Goal: Information Seeking & Learning: Find specific fact

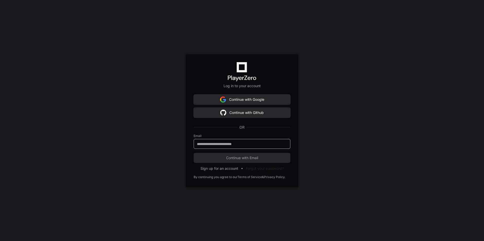
click at [233, 143] on input "email" at bounding box center [242, 144] width 90 height 5
type input "**********"
click at [218, 161] on button "Continue with Email" at bounding box center [242, 158] width 97 height 10
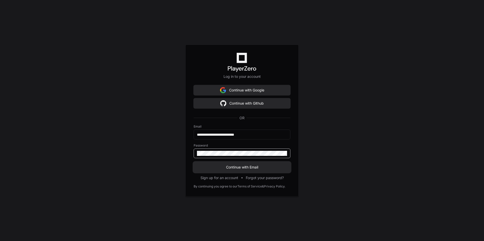
click at [226, 167] on span "Continue with Email" at bounding box center [242, 167] width 97 height 5
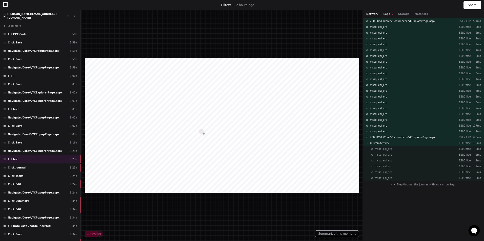
click at [385, 14] on button "Logs" at bounding box center [388, 14] width 10 height 4
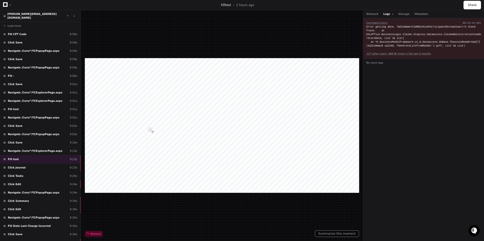
click at [415, 26] on div "Error getting data. TableName=ClmMDSLRiskParticipantReviewView/r/n Stack Trace:…" at bounding box center [423, 36] width 115 height 23
copy div "ClmMDSLRiskParticipantReviewView"
